Goal: Information Seeking & Learning: Find specific fact

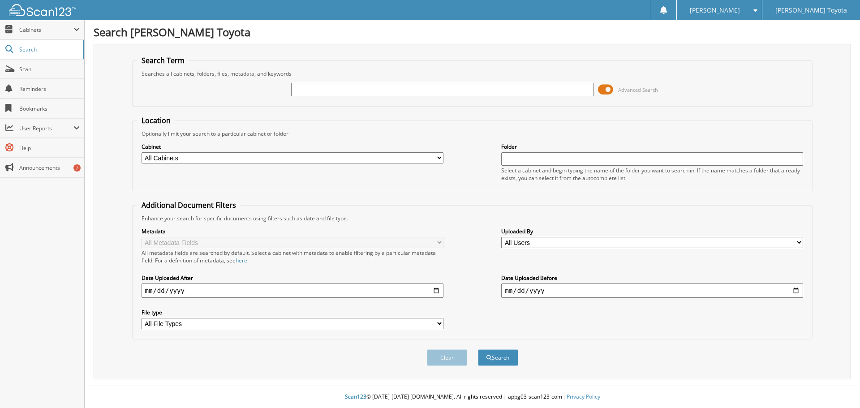
click at [323, 94] on input "text" at bounding box center [442, 89] width 302 height 13
type input "POXLETNER"
click at [478, 349] on button "Search" at bounding box center [498, 357] width 40 height 17
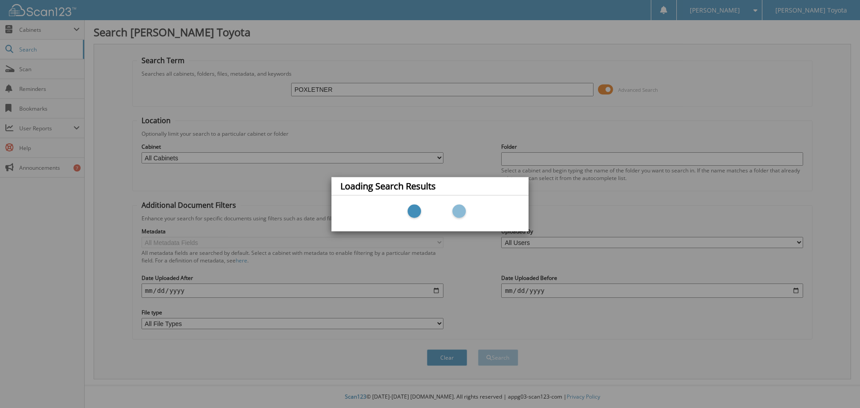
click at [317, 89] on div "Loading Search Results" at bounding box center [430, 204] width 860 height 408
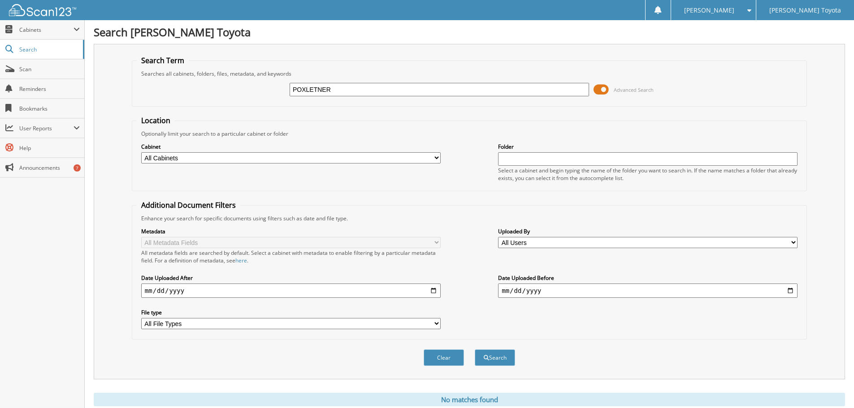
click at [315, 89] on input "POXLETNER" at bounding box center [438, 89] width 299 height 13
type input "POXLEITNER"
click at [475, 349] on button "Search" at bounding box center [495, 357] width 40 height 17
drag, startPoint x: 414, startPoint y: 157, endPoint x: 410, endPoint y: 162, distance: 6.1
click at [414, 157] on select "All Cabinets DEALS REPAIR ORDERS Test1 Needs Filing" at bounding box center [290, 157] width 299 height 11
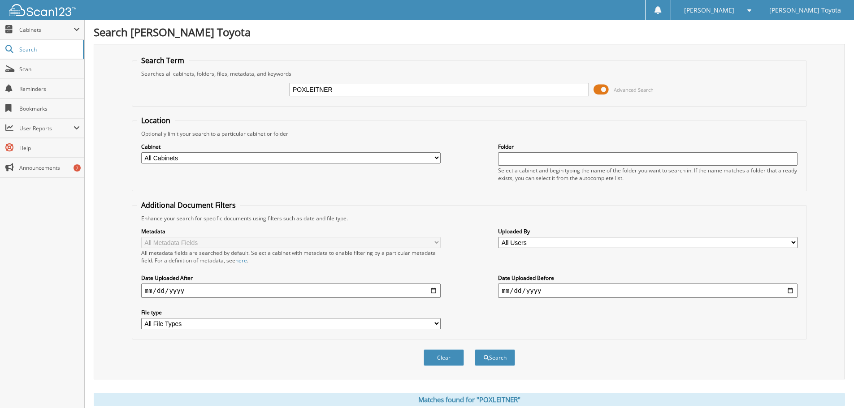
select select "10354"
click at [141, 152] on select "All Cabinets DEALS REPAIR ORDERS Test1 Needs Filing" at bounding box center [290, 157] width 299 height 11
click at [487, 358] on span "submit" at bounding box center [485, 357] width 5 height 5
type input "GERAD POXLEITNER"
click at [475, 349] on button "Search" at bounding box center [495, 357] width 40 height 17
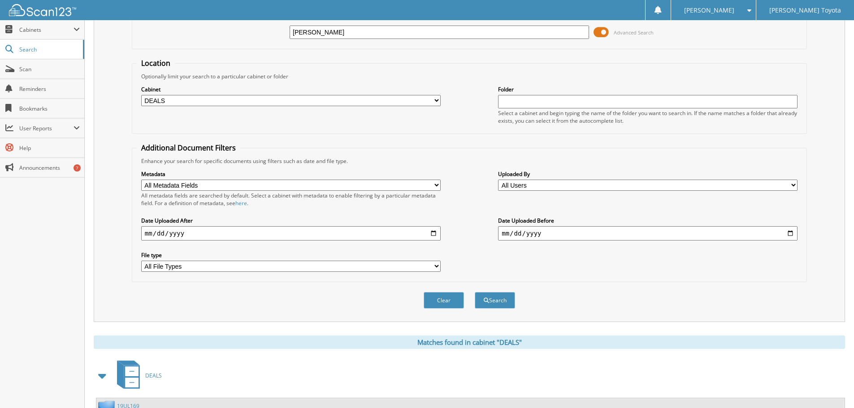
scroll to position [93, 0]
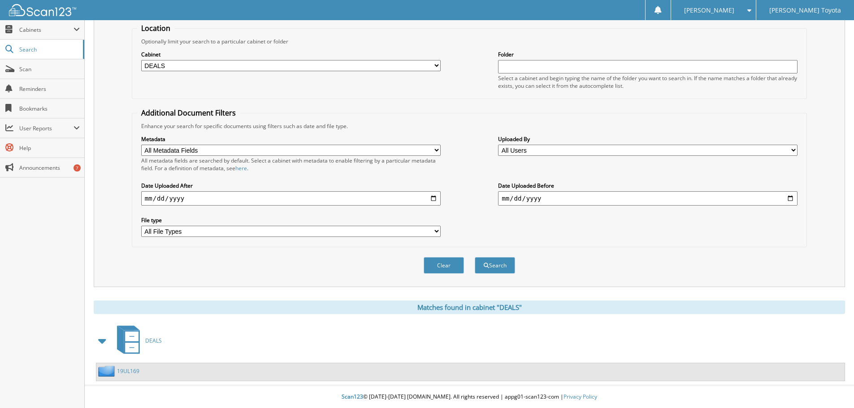
click at [126, 372] on link "19UL169" at bounding box center [128, 371] width 22 height 8
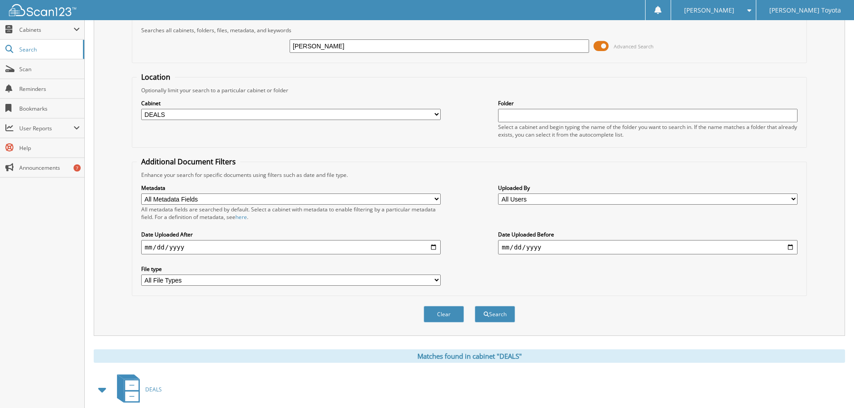
scroll to position [3, 0]
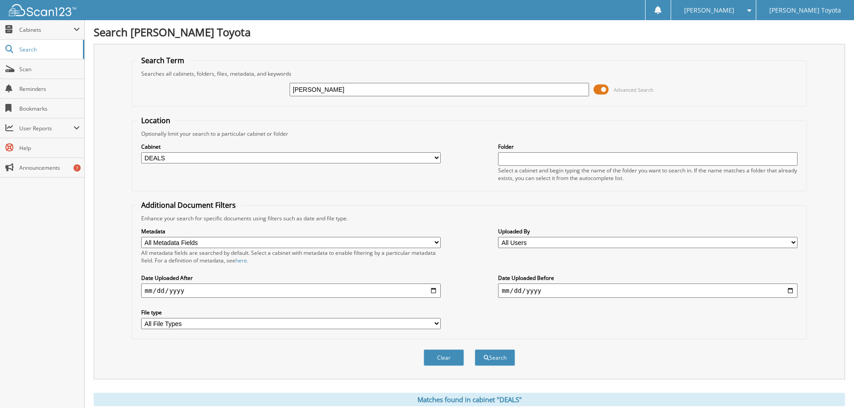
drag, startPoint x: 257, startPoint y: 87, endPoint x: 236, endPoint y: 87, distance: 21.1
click at [236, 87] on div "[PERSON_NAME] Advanced Search" at bounding box center [469, 90] width 665 height 24
type input "[PERSON_NAME]"
click at [475, 349] on button "Search" at bounding box center [495, 357] width 40 height 17
